Goal: Information Seeking & Learning: Find specific page/section

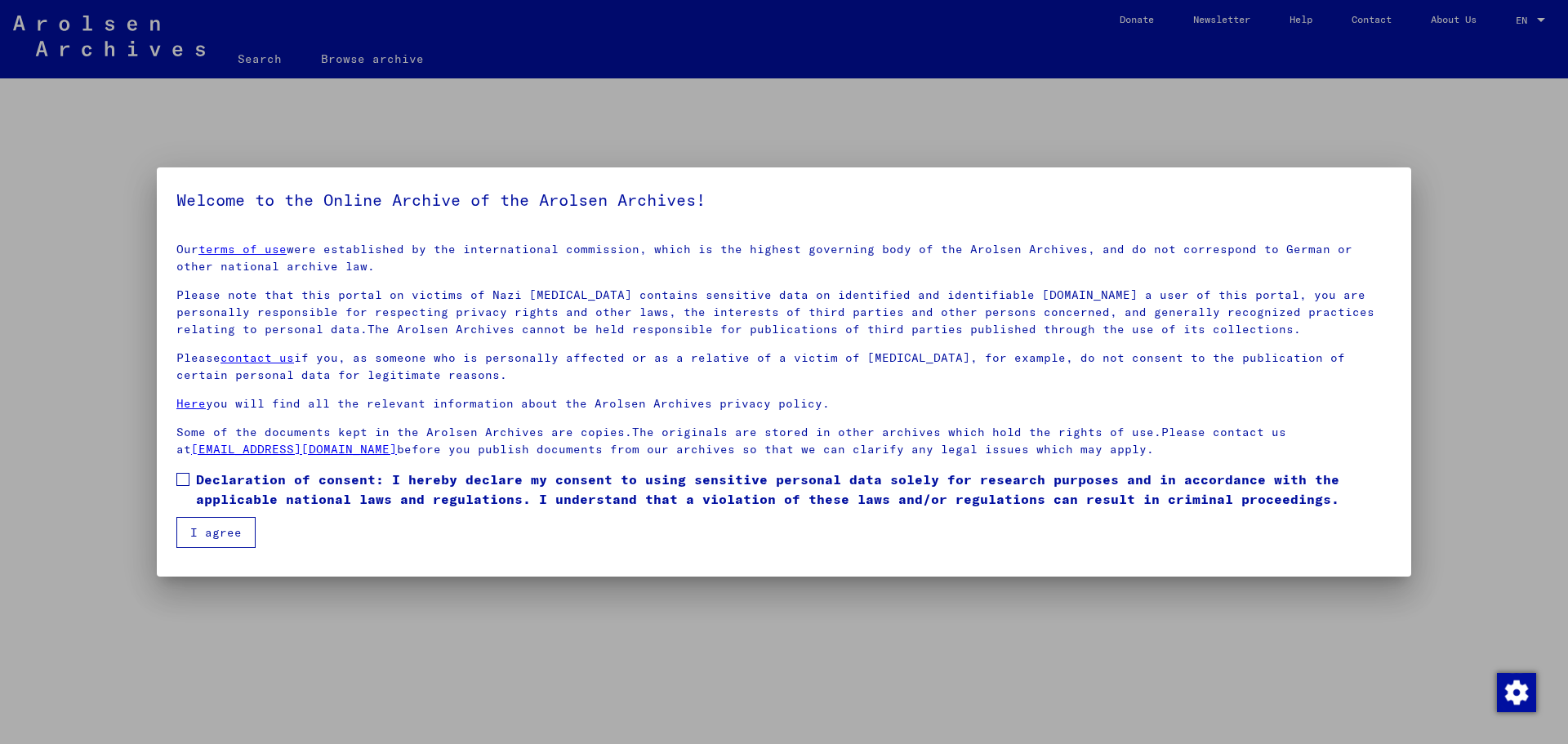
click at [186, 478] on span at bounding box center [182, 479] width 13 height 13
click at [219, 536] on button "I agree" at bounding box center [216, 532] width 79 height 31
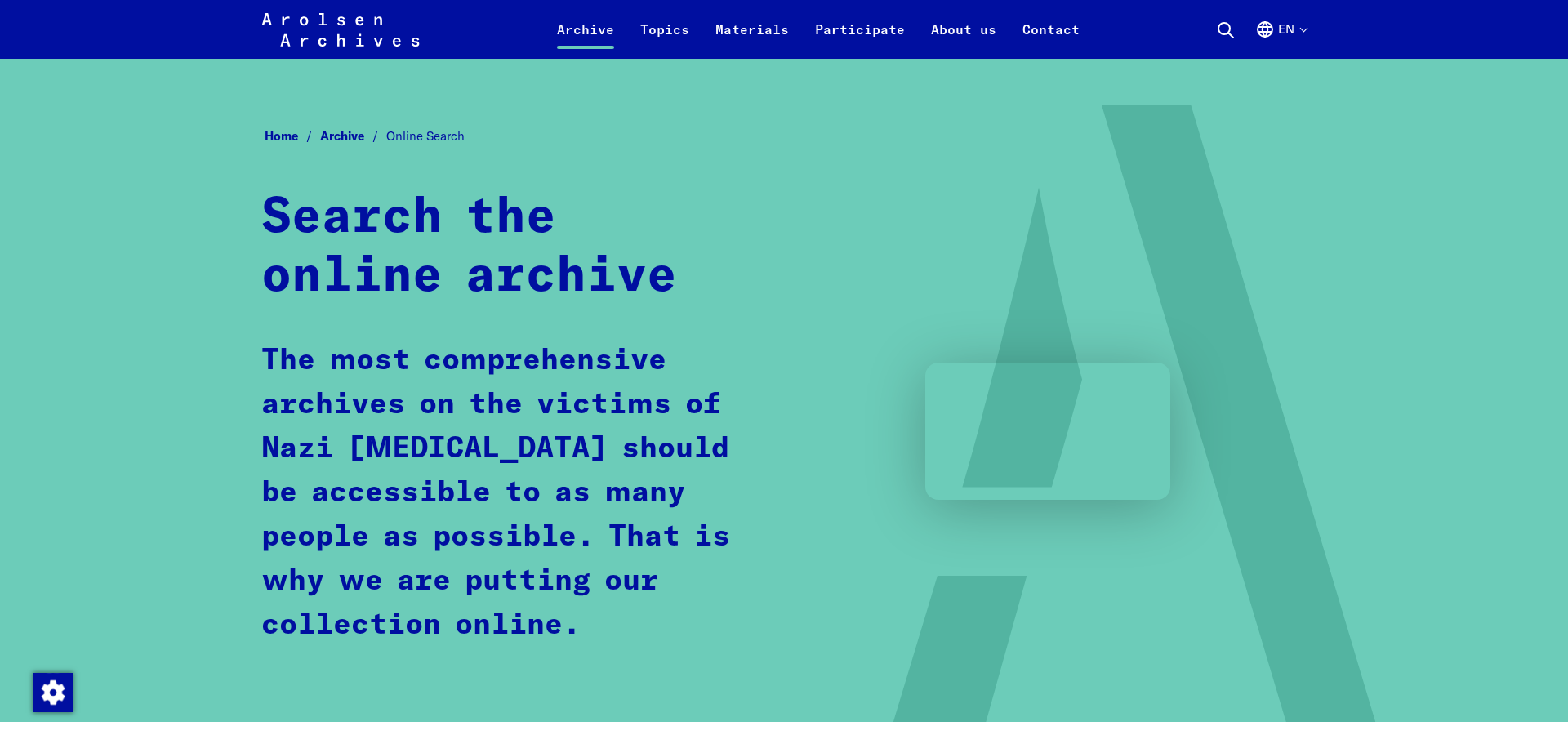
scroll to position [871, 0]
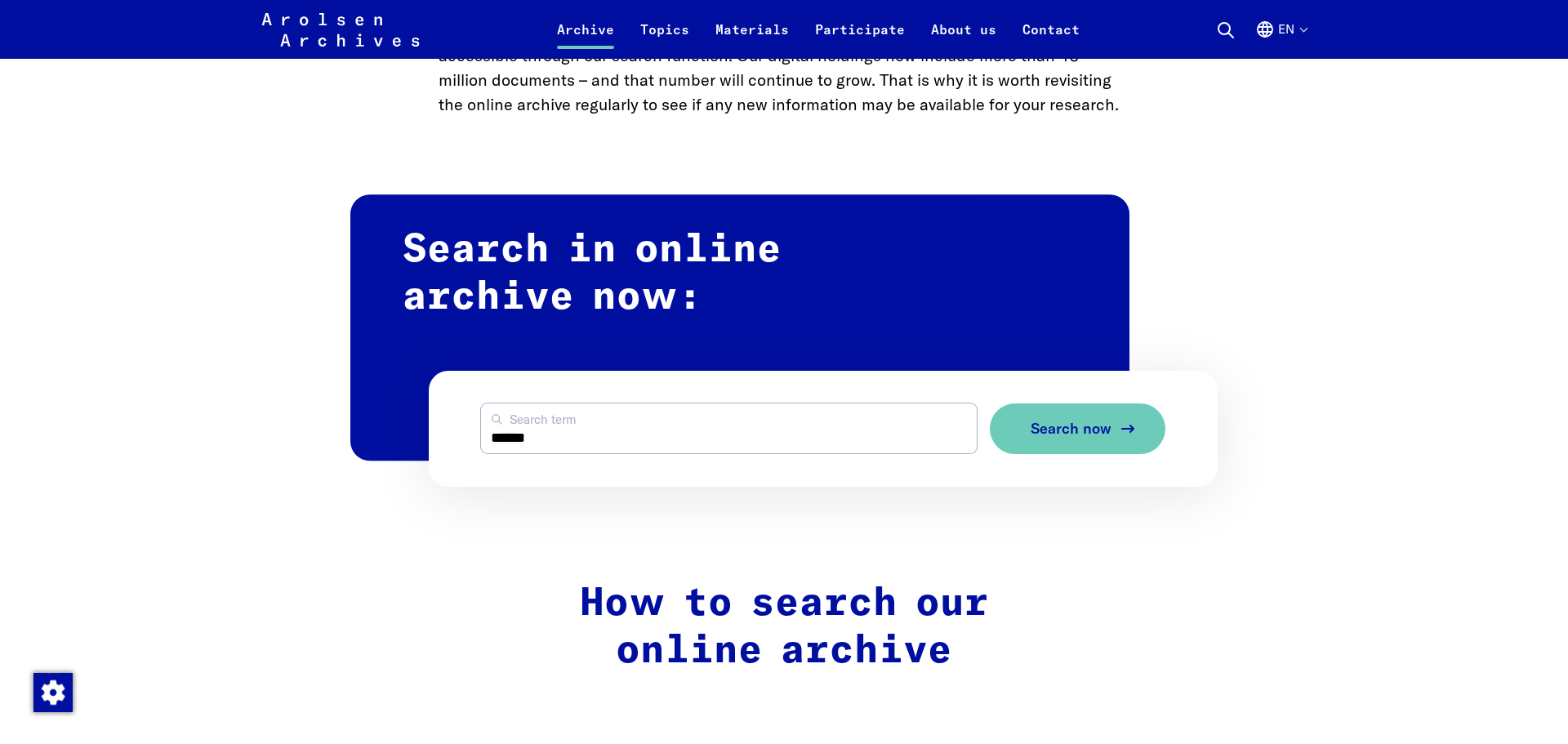
click at [1065, 430] on span "Search now" at bounding box center [1071, 429] width 81 height 17
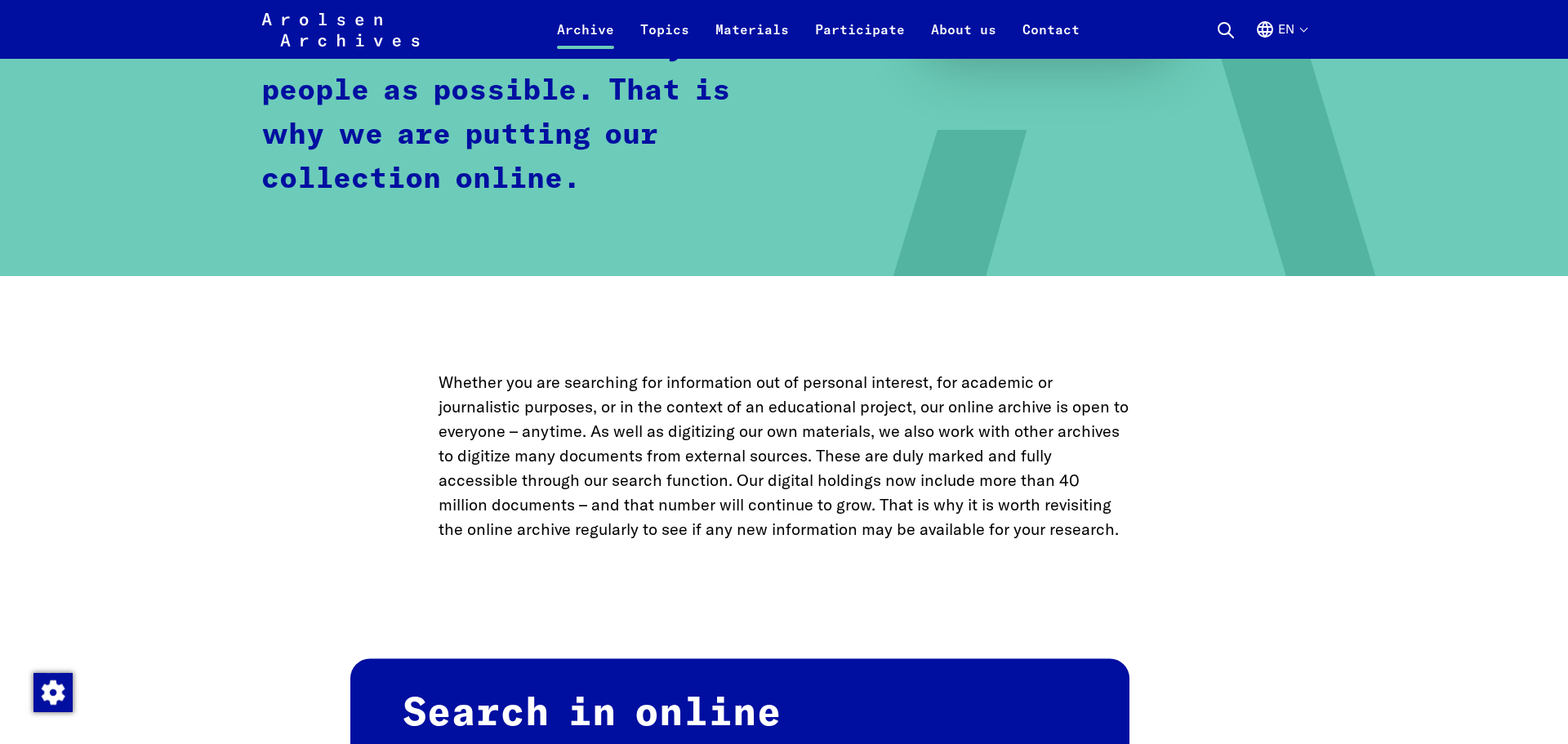
scroll to position [0, 0]
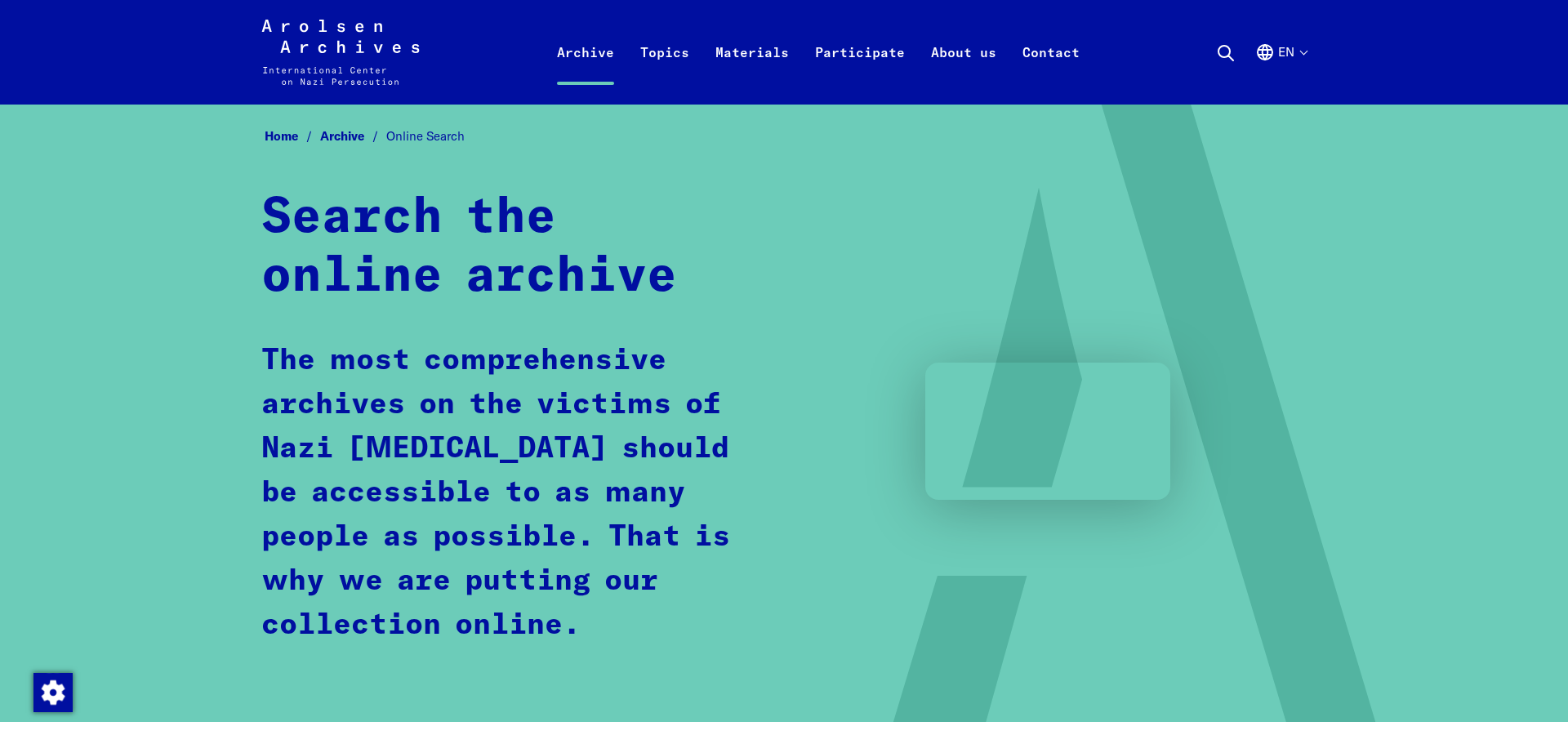
click at [1226, 53] on icon at bounding box center [1226, 52] width 19 height 19
